Goal: Use online tool/utility: Utilize a website feature to perform a specific function

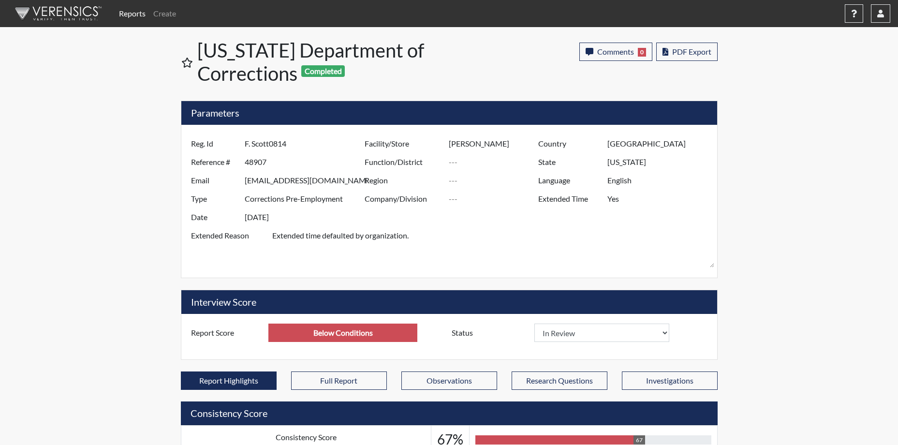
select select
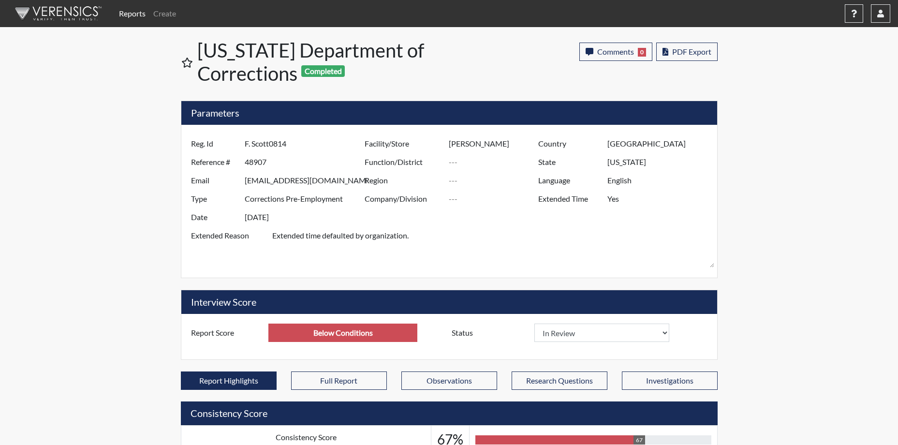
select select
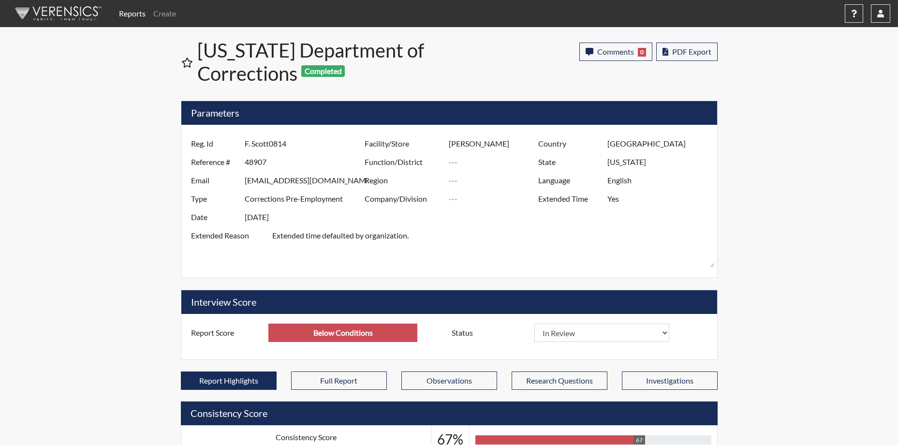
select select
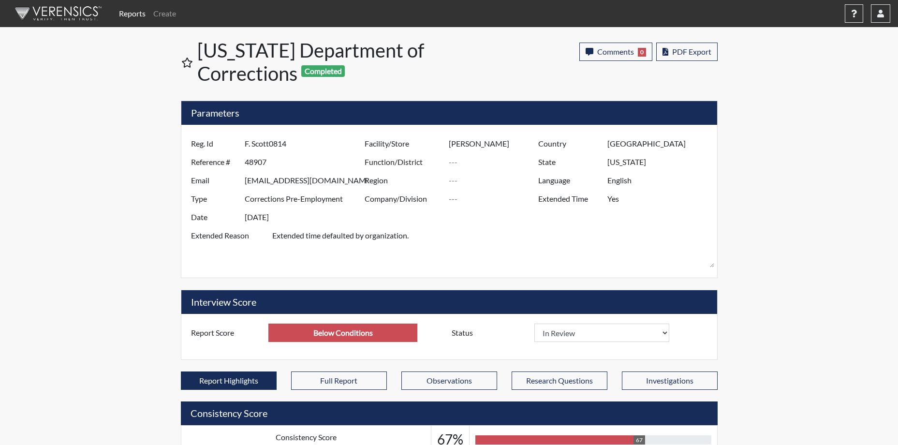
select select
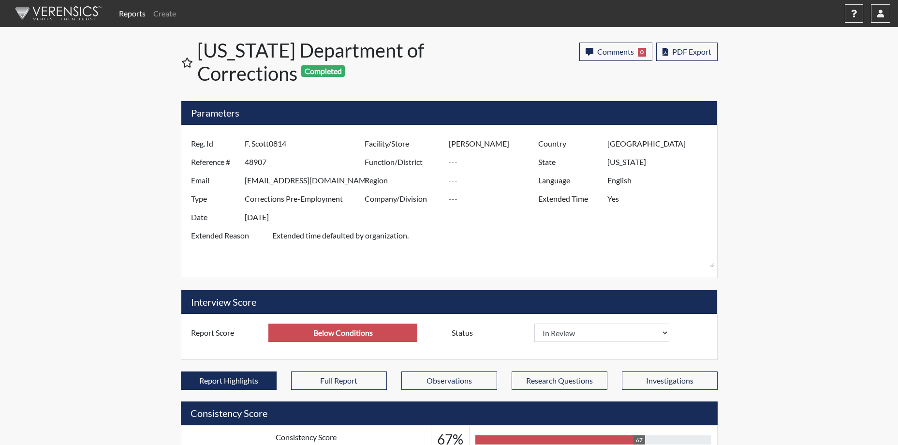
select select
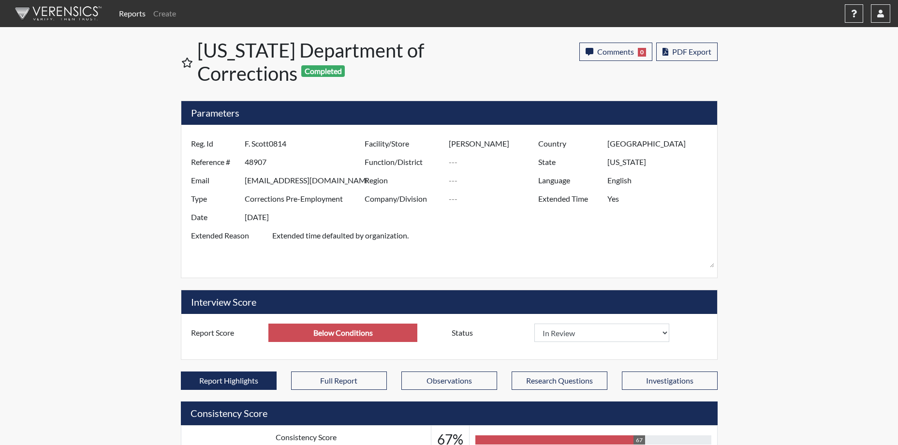
select select
